Goal: Navigation & Orientation: Find specific page/section

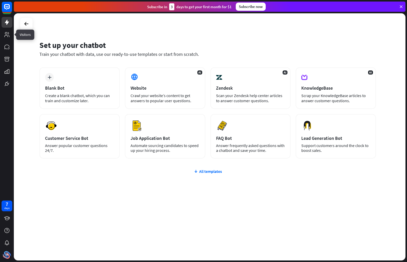
click at [7, 39] on link at bounding box center [7, 34] width 11 height 11
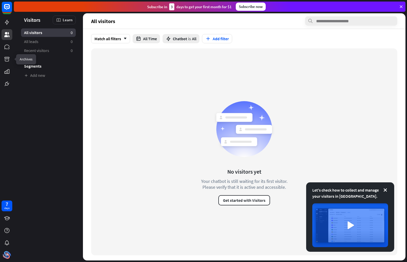
click at [0, 0] on icon at bounding box center [0, 0] width 0 height 0
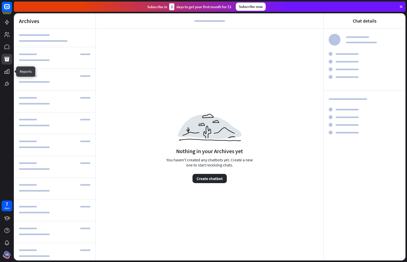
click at [0, 0] on icon at bounding box center [0, 0] width 0 height 0
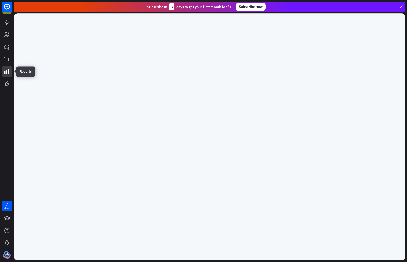
click at [0, 0] on icon at bounding box center [0, 0] width 0 height 0
